Goal: Transaction & Acquisition: Book appointment/travel/reservation

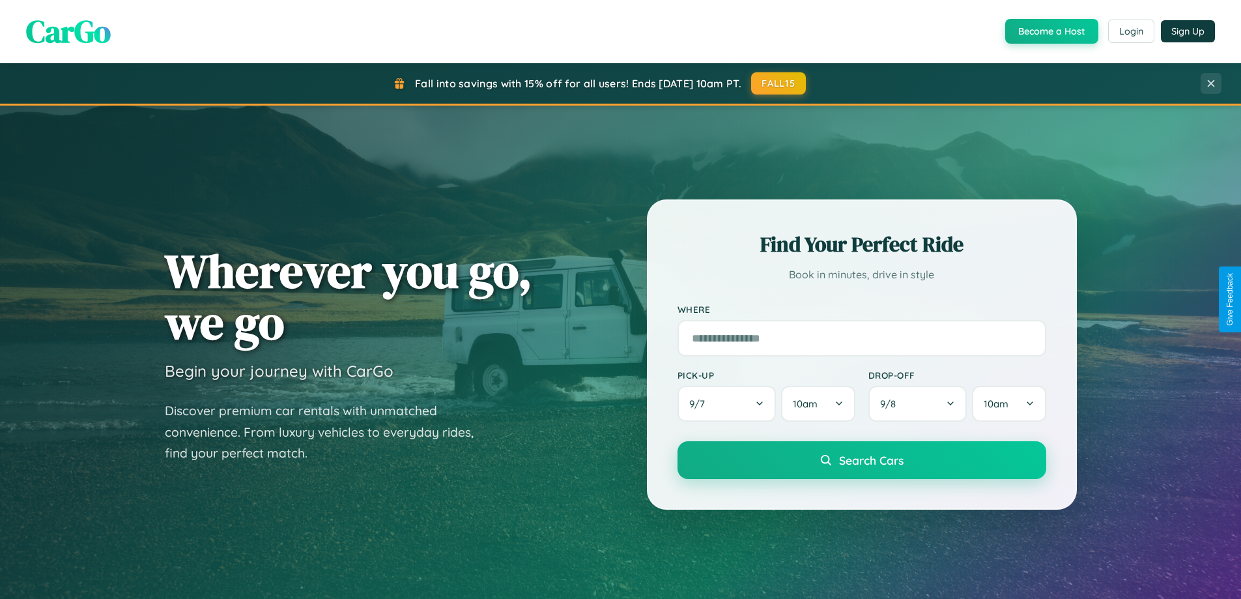
scroll to position [2506, 0]
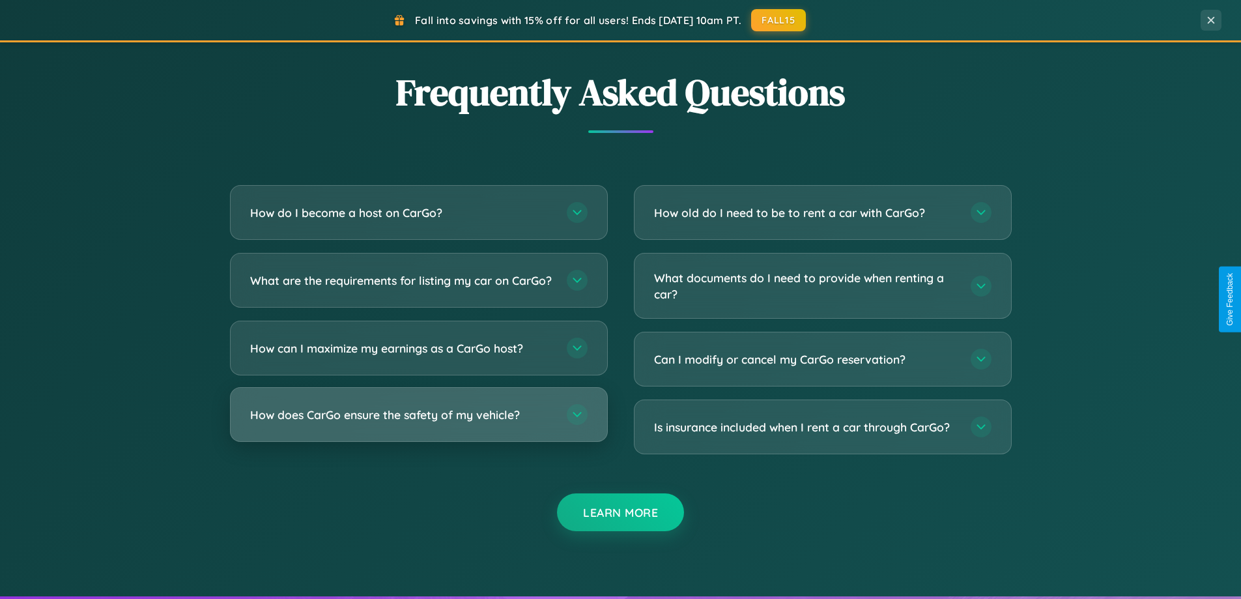
click at [418, 423] on h3 "How does CarGo ensure the safety of my vehicle?" at bounding box center [401, 414] width 303 height 16
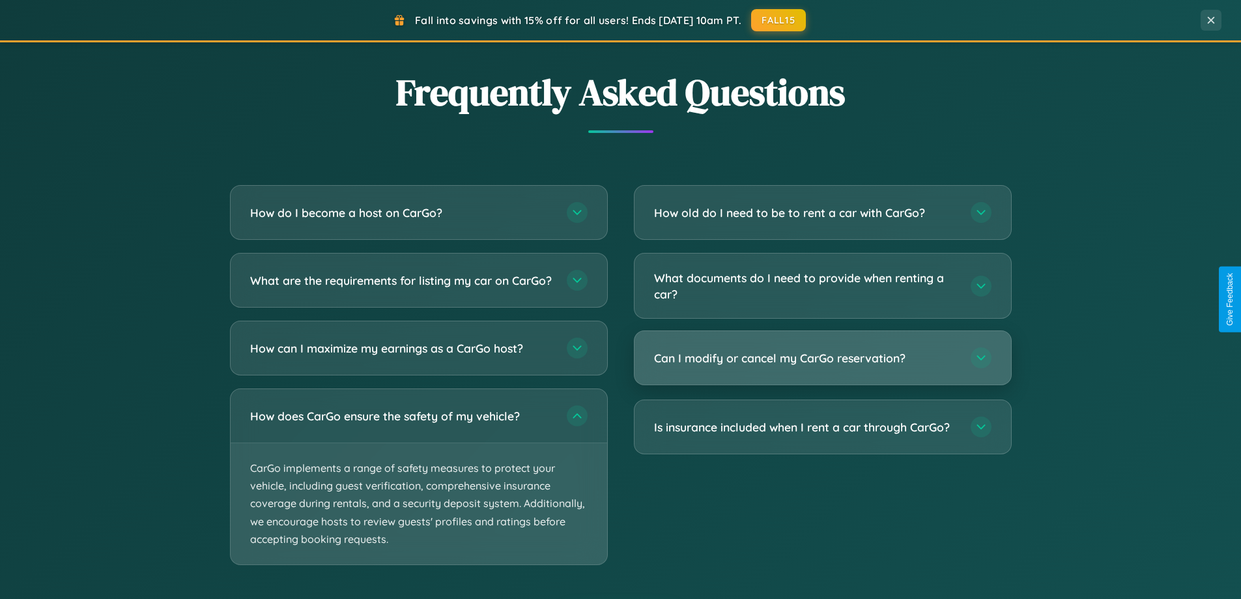
click at [822, 359] on h3 "Can I modify or cancel my CarGo reservation?" at bounding box center [805, 358] width 303 height 16
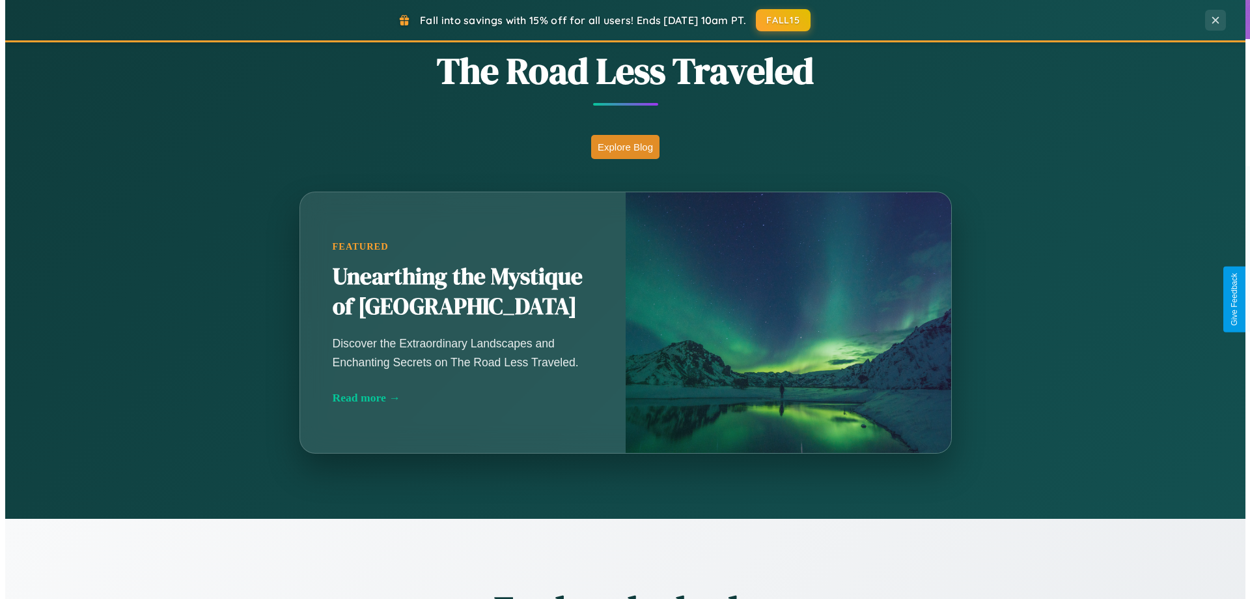
scroll to position [0, 0]
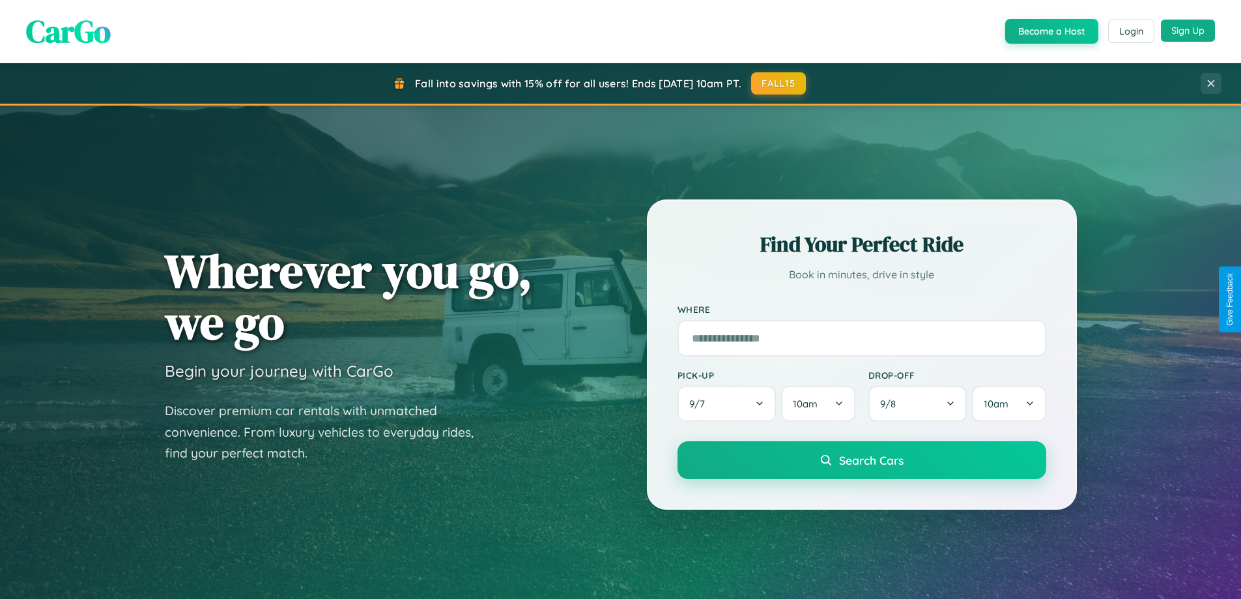
click at [1187, 31] on button "Sign Up" at bounding box center [1188, 31] width 54 height 22
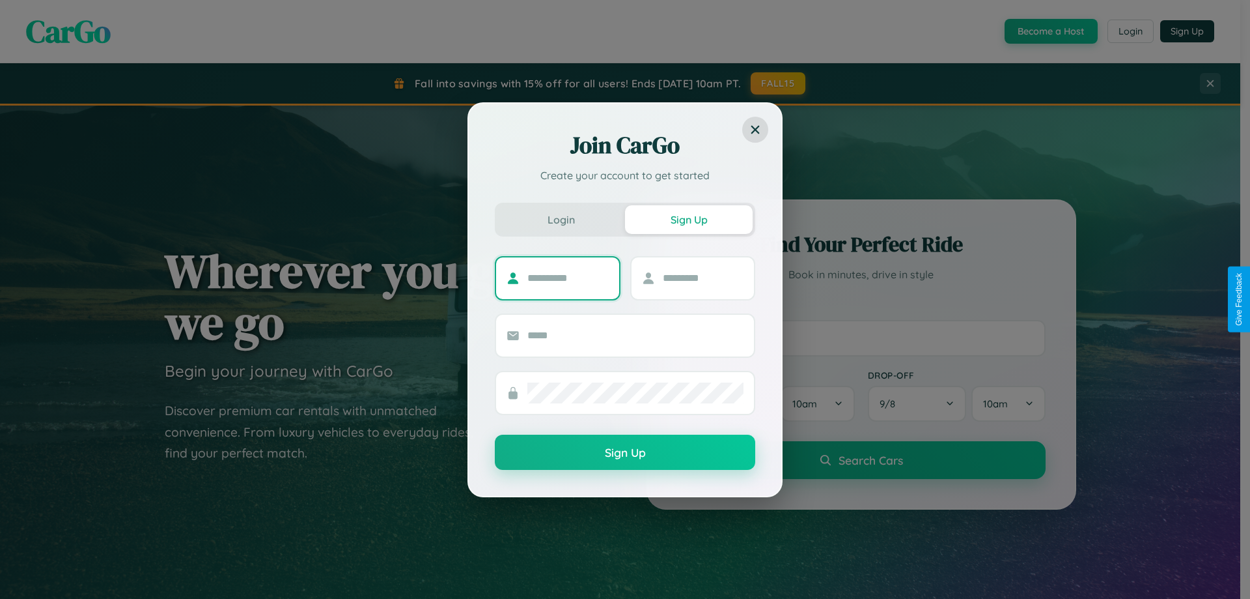
click at [568, 277] on input "text" at bounding box center [568, 278] width 81 height 21
type input "*******"
click at [703, 277] on input "text" at bounding box center [703, 278] width 81 height 21
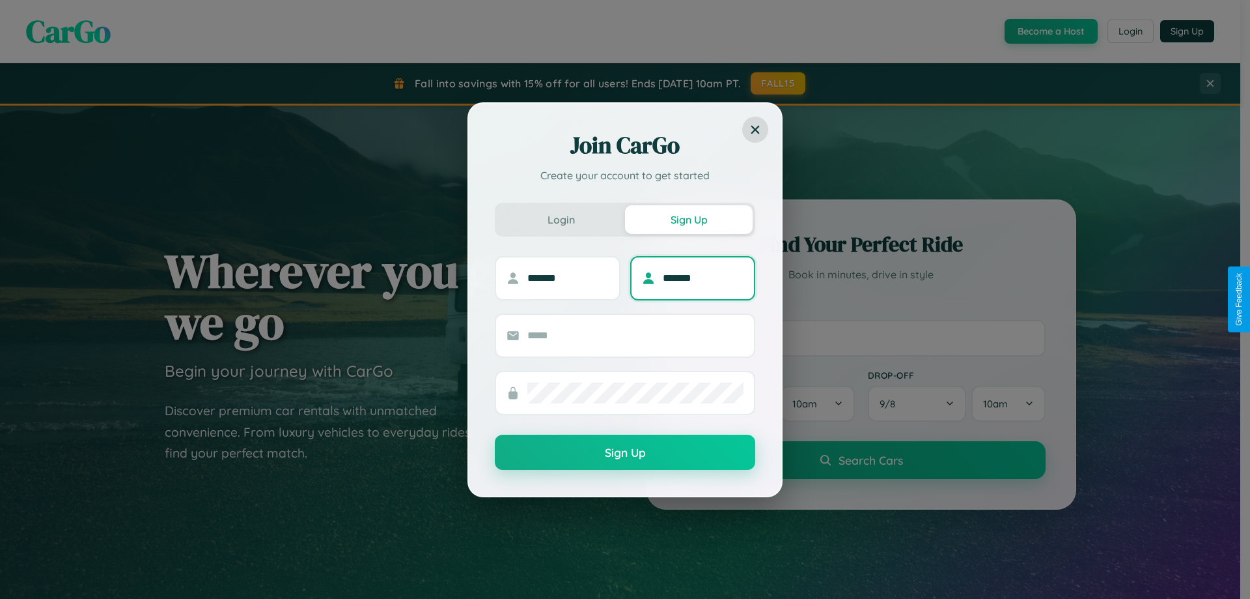
type input "*******"
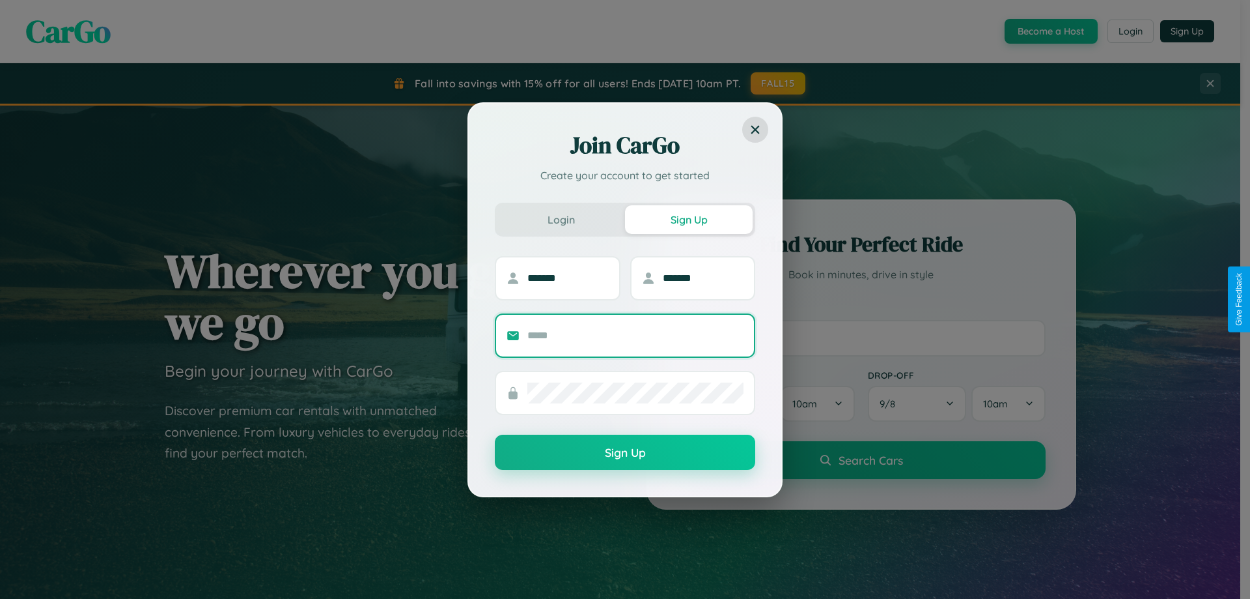
click at [636, 335] on input "text" at bounding box center [636, 335] width 216 height 21
type input "**********"
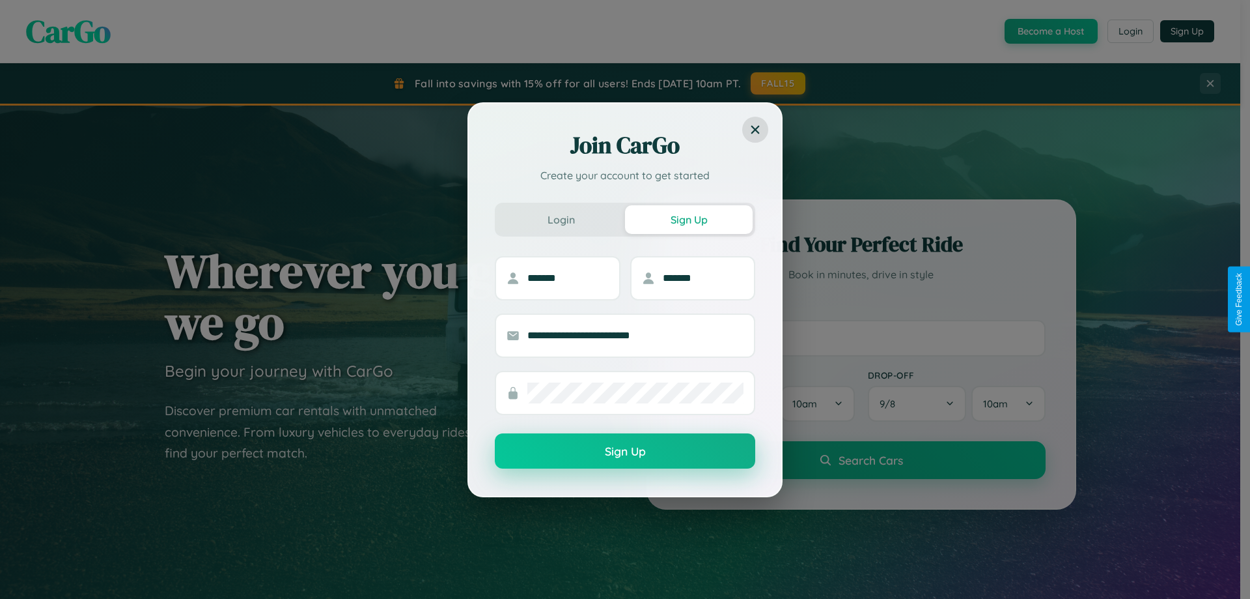
click at [625, 451] on button "Sign Up" at bounding box center [625, 450] width 261 height 35
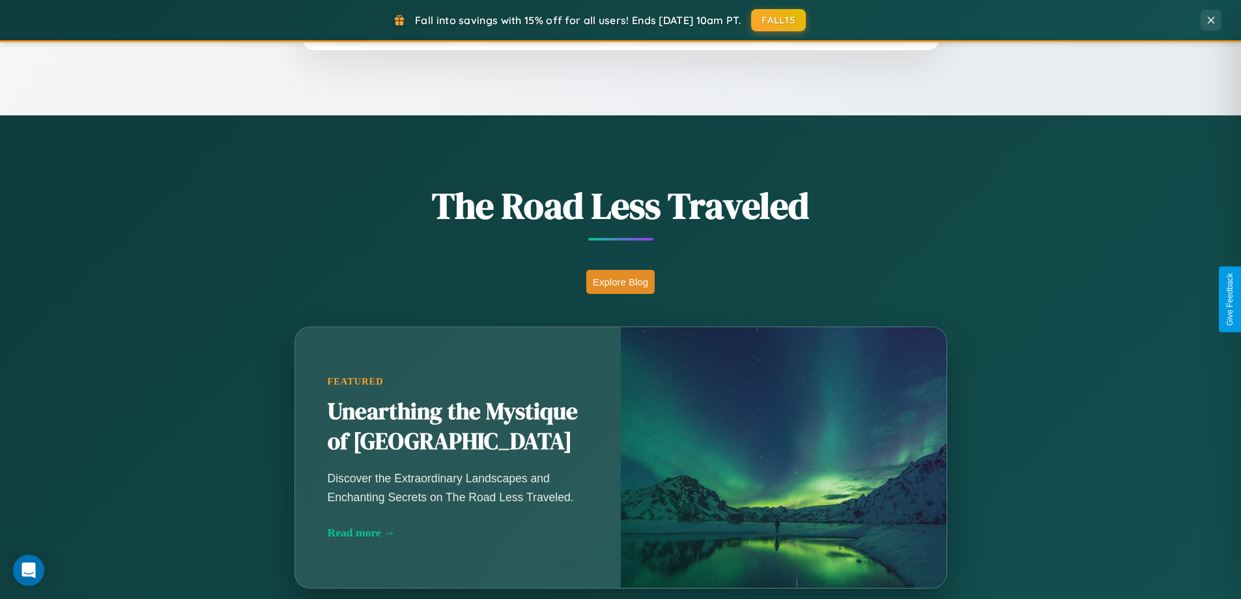
scroll to position [2093, 0]
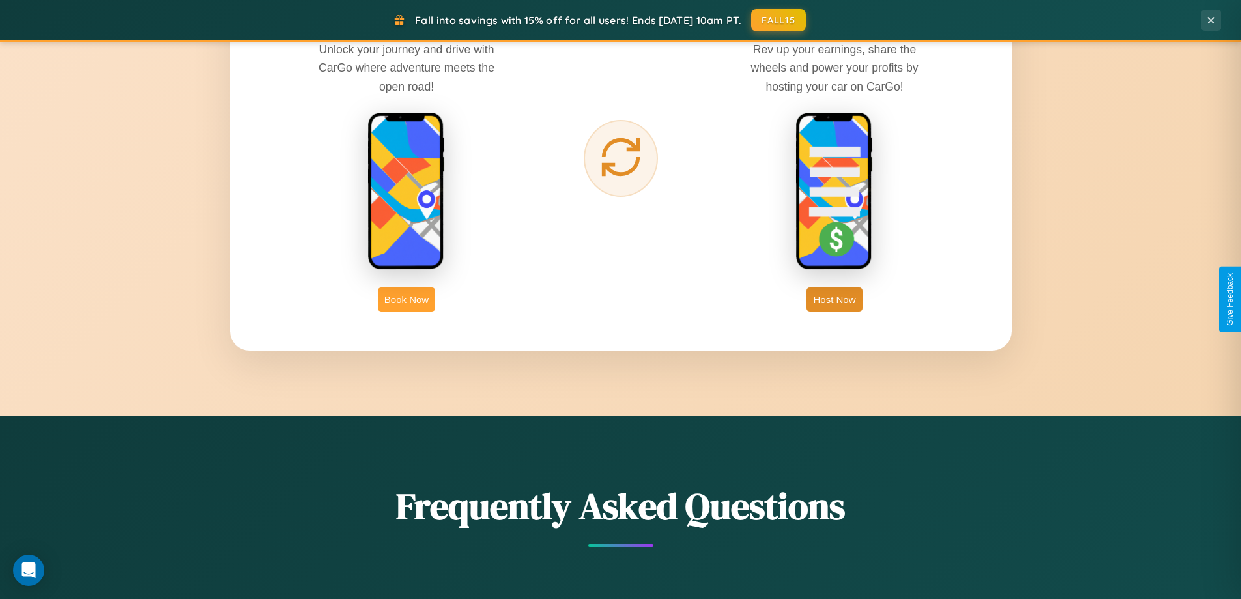
click at [406, 299] on button "Book Now" at bounding box center [406, 299] width 57 height 24
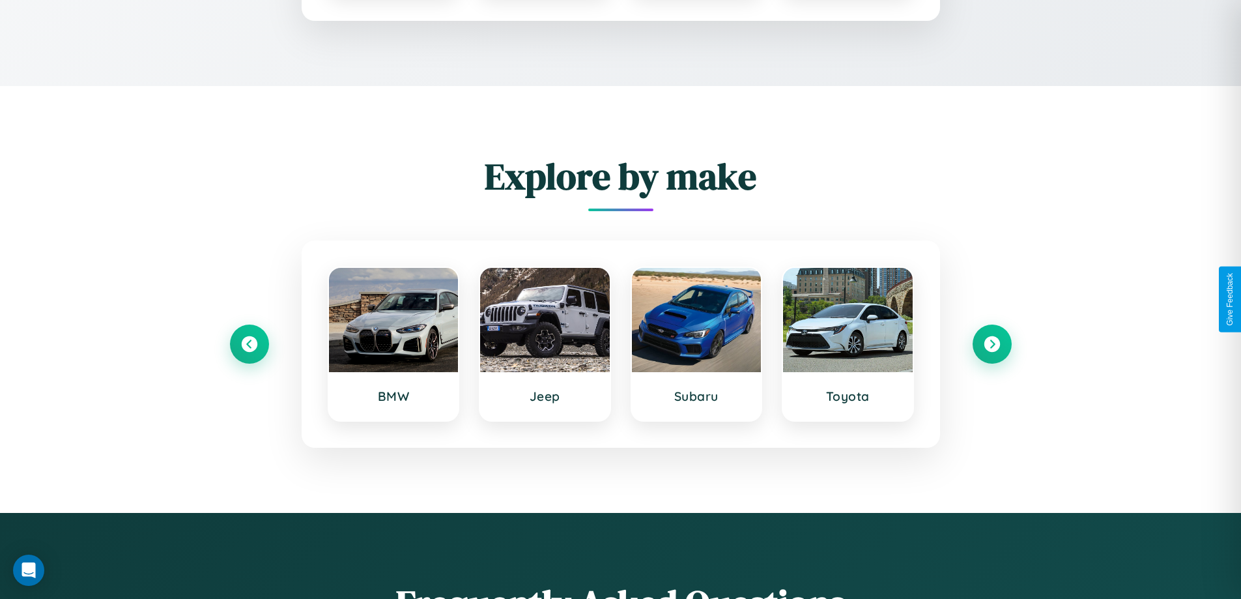
scroll to position [1086, 0]
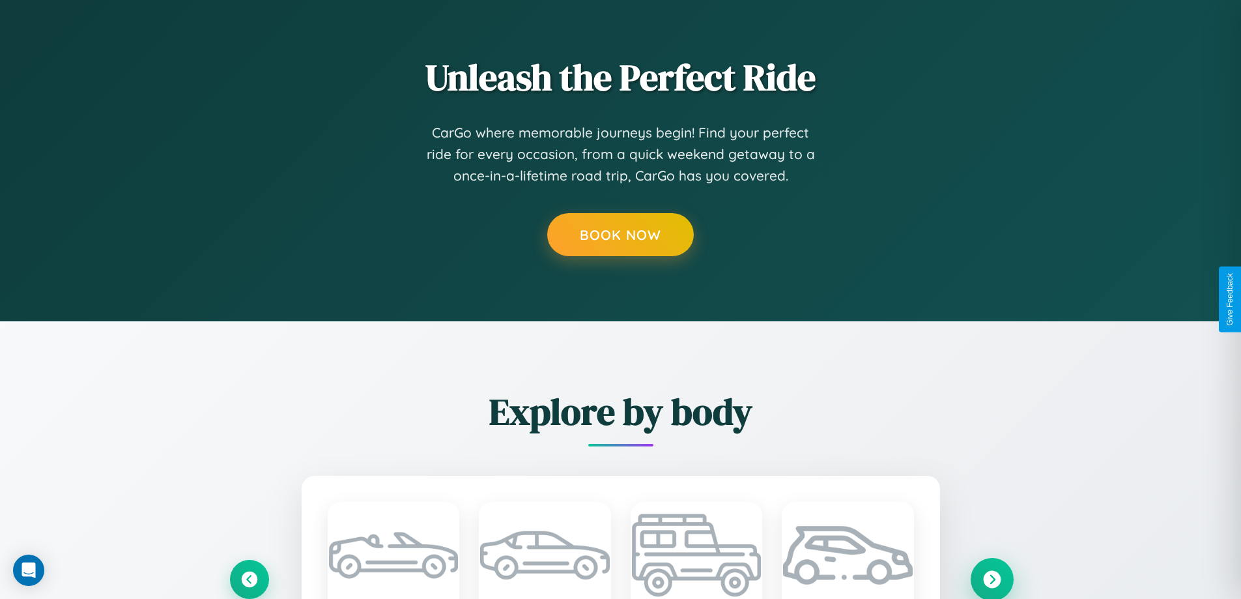
click at [991, 578] on icon at bounding box center [992, 579] width 18 height 18
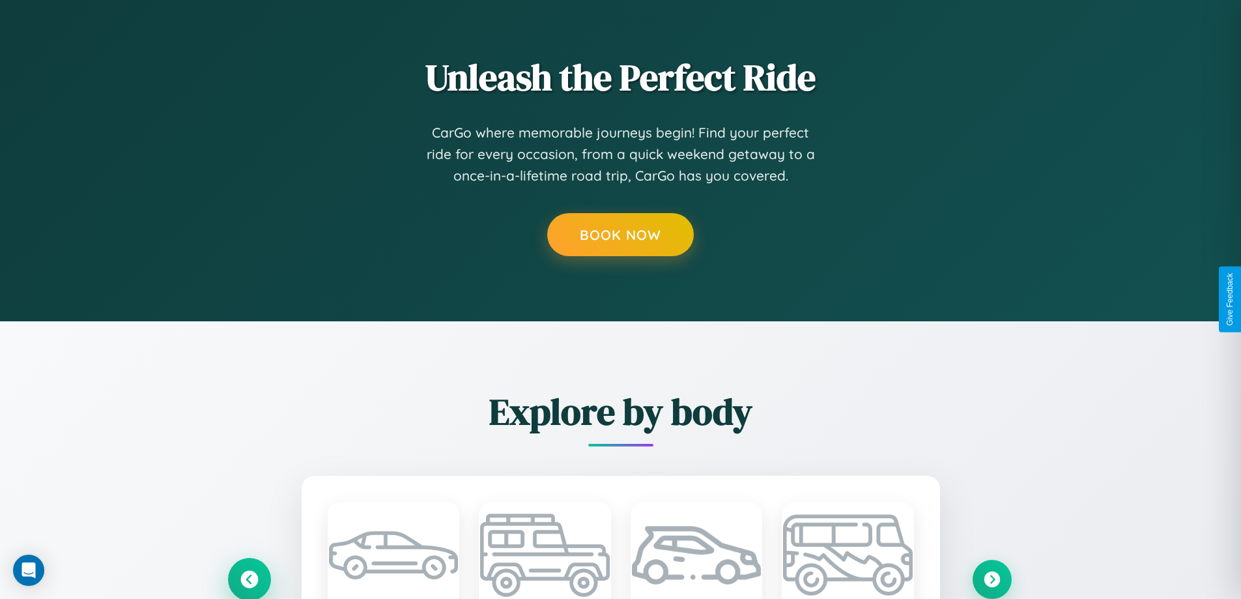
click at [249, 578] on icon at bounding box center [248, 578] width 21 height 21
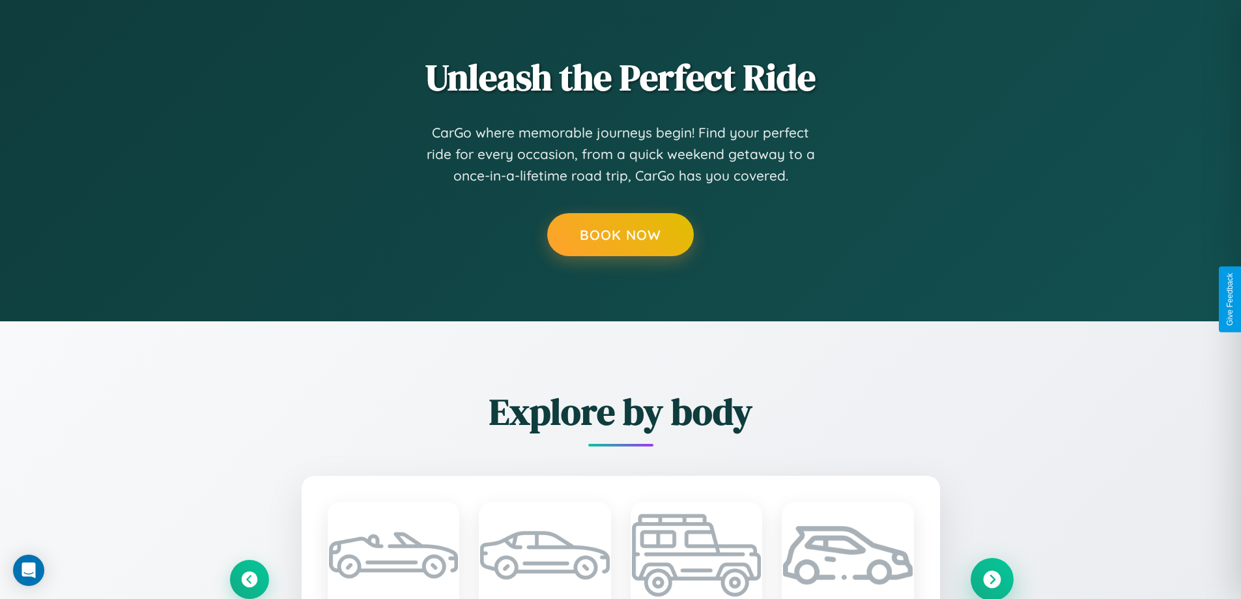
click at [991, 578] on icon at bounding box center [992, 579] width 18 height 18
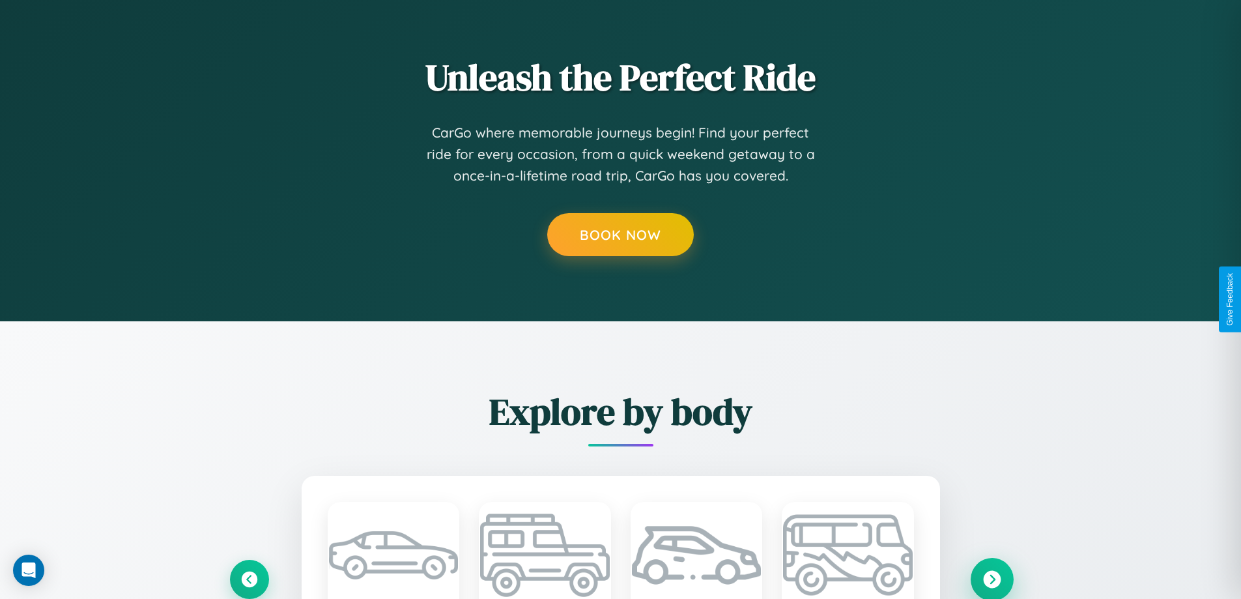
type input "*"
